Goal: Transaction & Acquisition: Purchase product/service

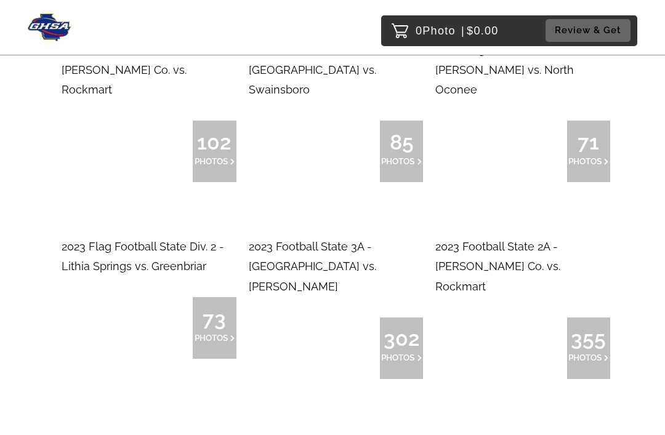
scroll to position [9796, 0]
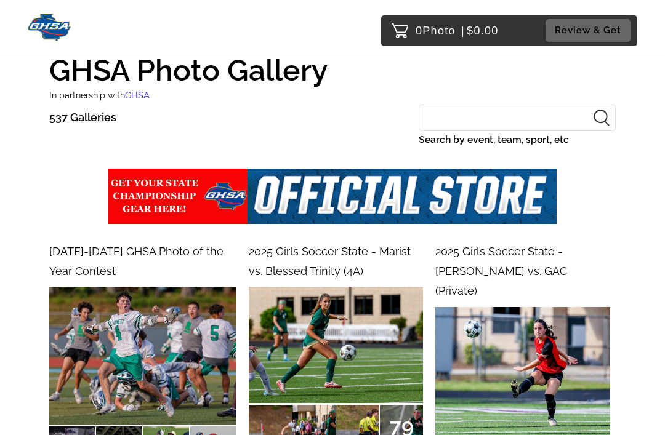
scroll to position [0, 0]
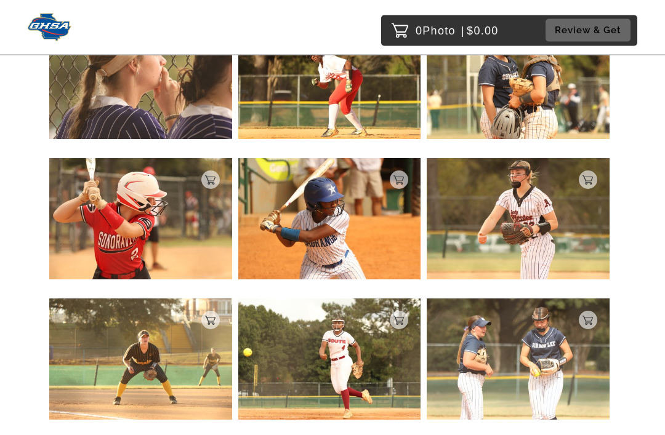
scroll to position [7707, 0]
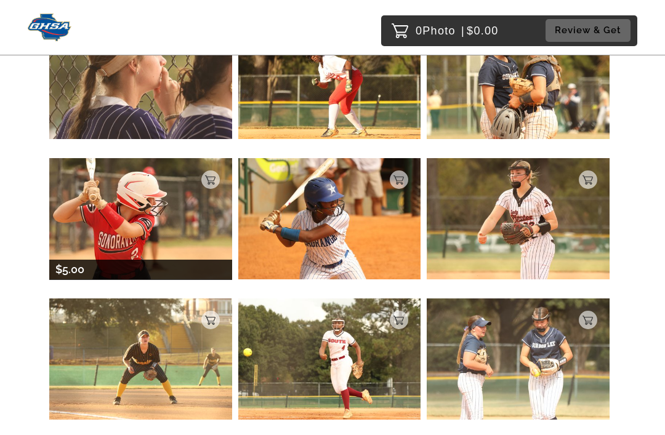
click at [98, 266] on div "$5.00" at bounding box center [140, 270] width 183 height 20
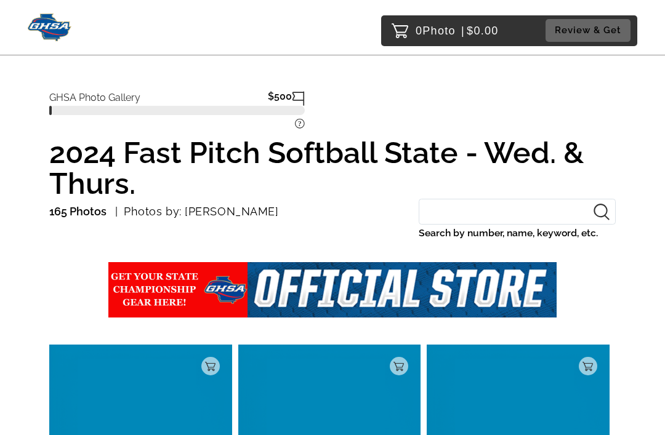
scroll to position [191, 0]
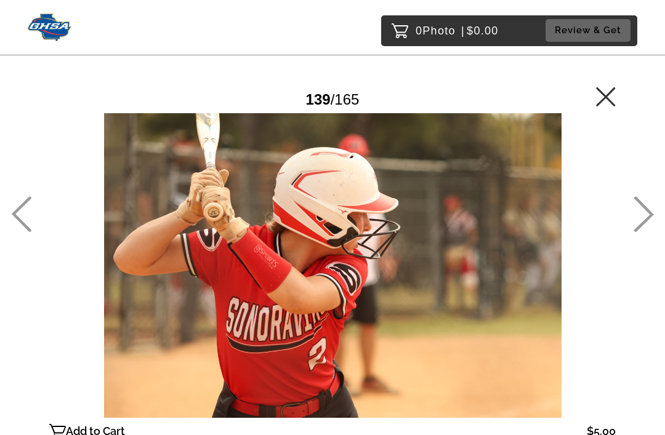
scroll to position [191, 0]
